Goal: Task Accomplishment & Management: Use online tool/utility

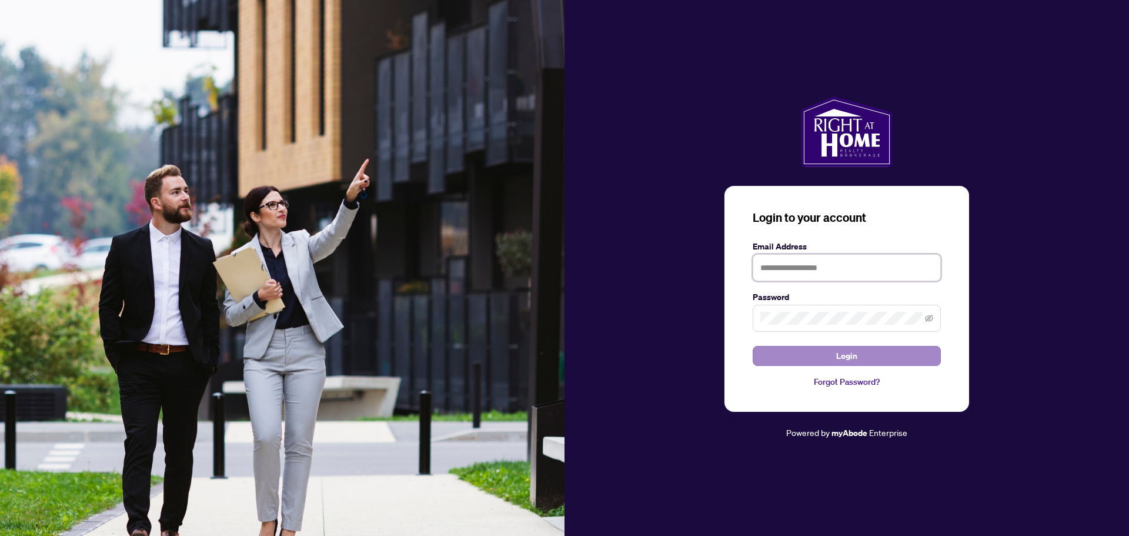
type input "**********"
click at [768, 346] on button "Login" at bounding box center [847, 356] width 188 height 20
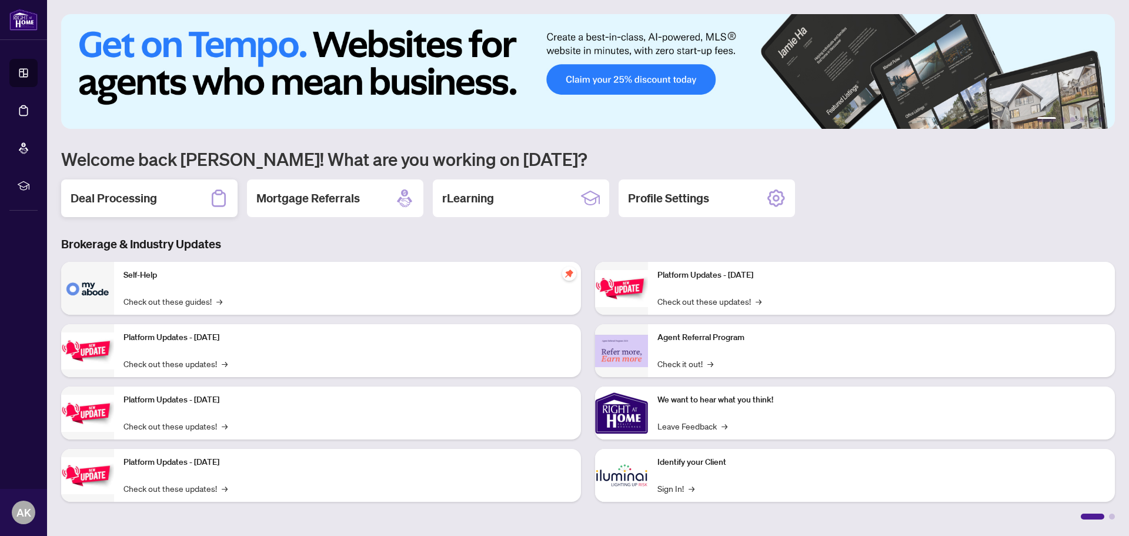
click at [122, 191] on h2 "Deal Processing" at bounding box center [114, 198] width 86 height 16
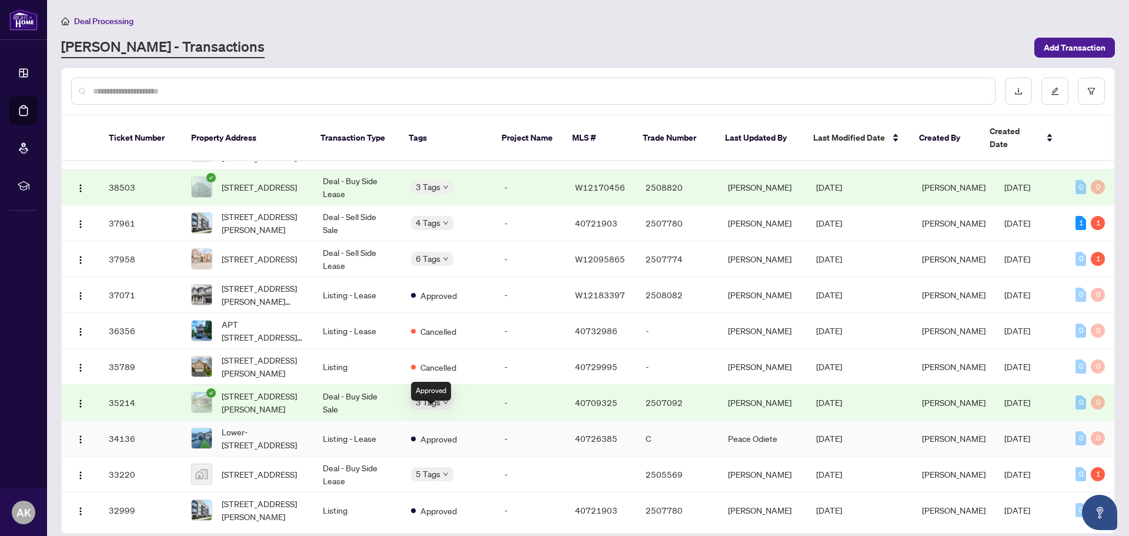
scroll to position [529, 0]
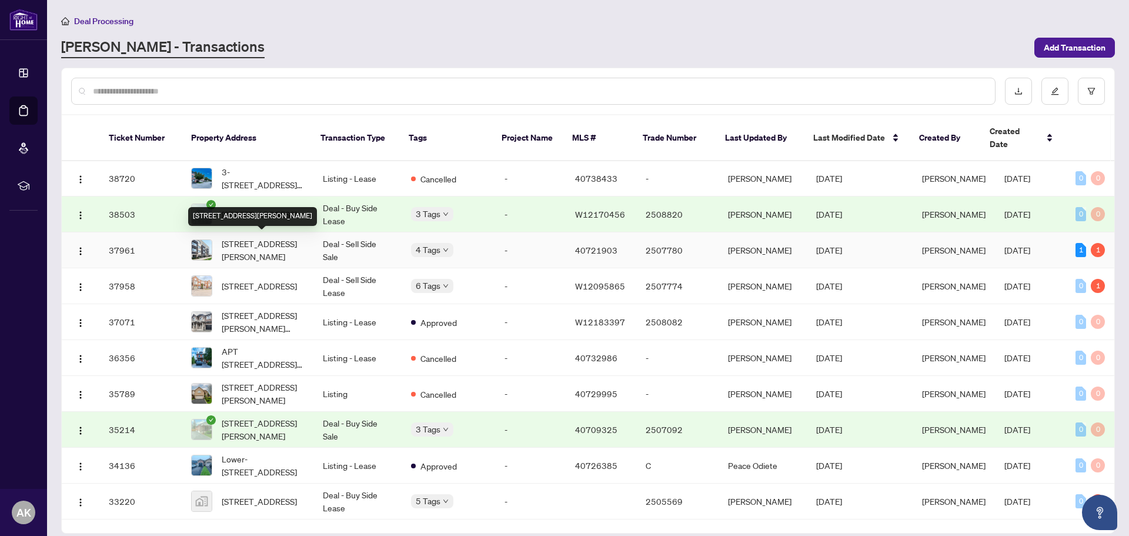
click at [234, 245] on span "[STREET_ADDRESS][PERSON_NAME]" at bounding box center [263, 250] width 82 height 26
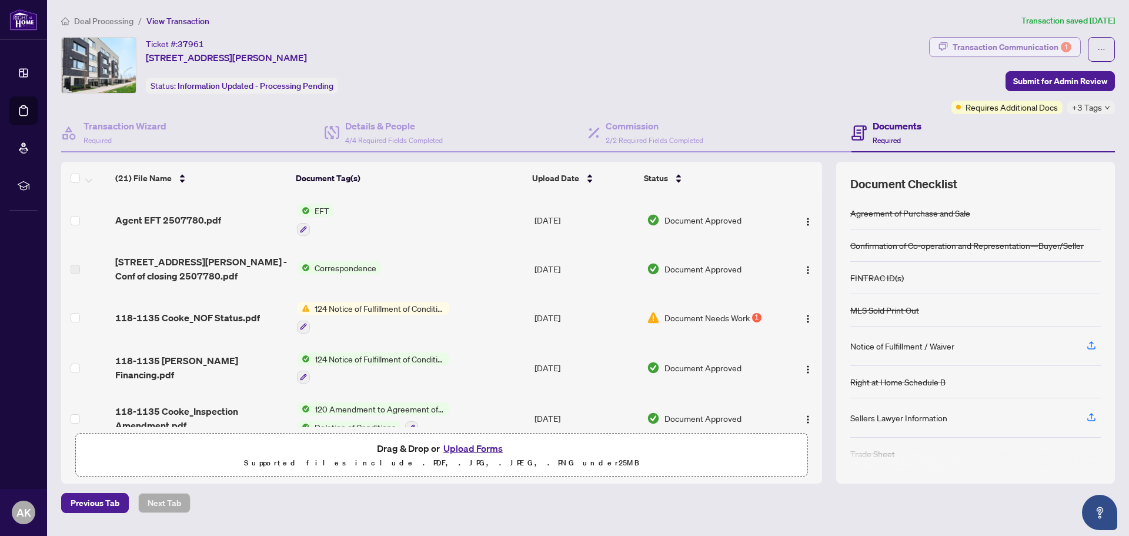
click at [1041, 46] on div "Transaction Communication 1" at bounding box center [1012, 47] width 119 height 19
